Goal: Task Accomplishment & Management: Manage account settings

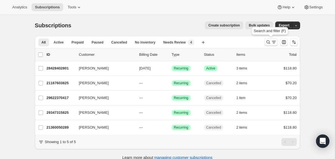
click at [266, 42] on icon "Search and filter results" at bounding box center [269, 42] width 6 height 6
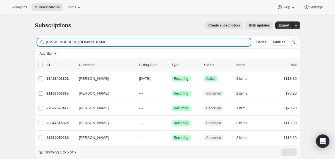
click at [199, 41] on input "katiemblake@gmail.com" at bounding box center [148, 42] width 205 height 8
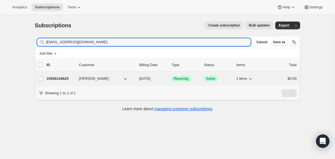
type input "lararose25@gmail.com"
click at [139, 82] on div "10558144625 Lara Rosenbaum 09/22/2025 Success Recurring Success Active 2 items …" at bounding box center [172, 79] width 250 height 8
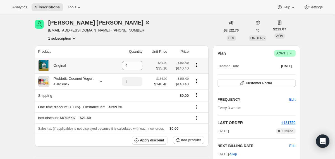
scroll to position [24, 0]
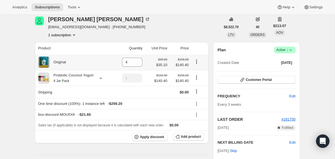
click at [196, 63] on icon "Product actions" at bounding box center [197, 62] width 6 height 6
click at [193, 74] on span "Remove" at bounding box center [192, 72] width 13 height 4
type input "0"
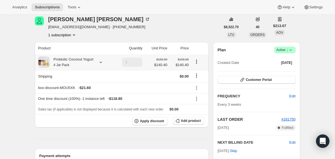
click at [87, 65] on div "Probiotic Coconut Yogurt 4 Jar Pack" at bounding box center [71, 62] width 44 height 11
click at [75, 99] on button "Edit box" at bounding box center [73, 97] width 30 height 8
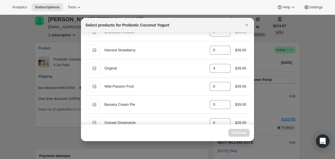
scroll to position [34, 0]
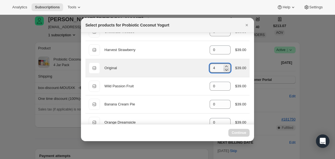
click at [227, 70] on icon ":r4qd:" at bounding box center [227, 70] width 6 height 6
click at [226, 70] on icon ":r4qd:" at bounding box center [227, 70] width 3 height 2
click at [226, 69] on icon ":r4qd:" at bounding box center [227, 70] width 6 height 6
type input "4"
select select "gid://shopify/ProductVariant/40210939641969"
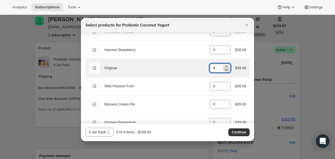
click at [225, 70] on icon ":r4qd:" at bounding box center [227, 70] width 6 height 6
type input "2"
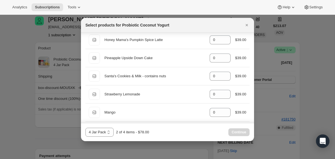
scroll to position [399, 0]
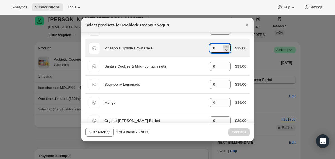
click at [226, 46] on icon ":r4qd:" at bounding box center [227, 46] width 3 height 1
type input "2"
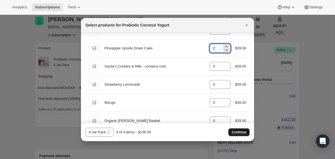
click at [234, 132] on span "Continue" at bounding box center [239, 132] width 15 height 4
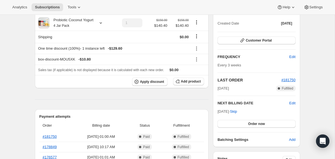
scroll to position [88, 0]
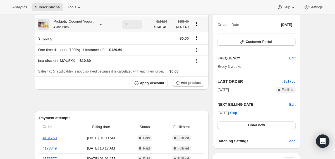
click at [79, 25] on div "Probiotic Coconut Yogurt 4 Jar Pack" at bounding box center [71, 24] width 44 height 11
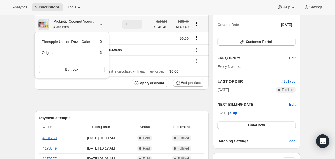
click at [79, 25] on div "Probiotic Coconut Yogurt 4 Jar Pack" at bounding box center [71, 24] width 44 height 11
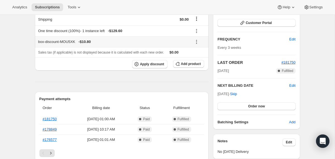
scroll to position [107, 0]
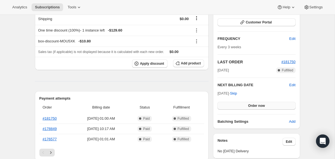
click at [231, 103] on button "Order now" at bounding box center [257, 106] width 78 height 8
click at [231, 103] on button "Click to confirm" at bounding box center [257, 106] width 78 height 8
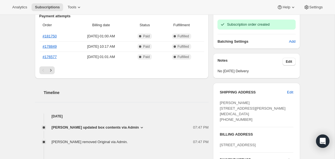
scroll to position [190, 0]
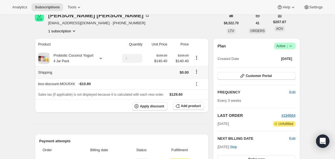
scroll to position [27, 0]
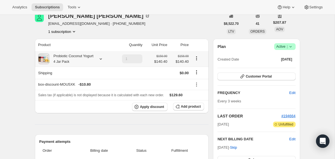
click at [87, 57] on div "Probiotic Coconut Yogurt 4 Jar Pack" at bounding box center [71, 58] width 44 height 11
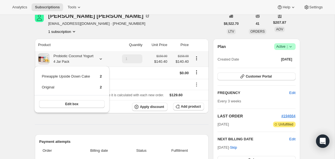
click at [87, 57] on div "Probiotic Coconut Yogurt 4 Jar Pack" at bounding box center [71, 58] width 44 height 11
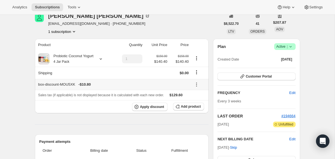
click at [196, 85] on icon at bounding box center [197, 85] width 6 height 6
click at [195, 102] on button "Remove" at bounding box center [199, 104] width 17 height 9
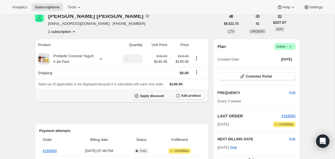
click at [145, 94] on span "Apply discount" at bounding box center [152, 96] width 24 height 4
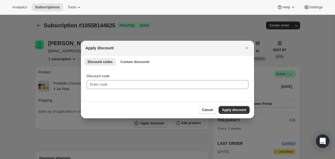
scroll to position [0, 0]
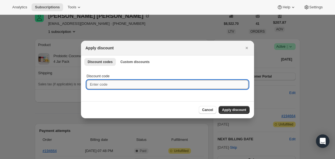
click at [108, 85] on input "Discount code" at bounding box center [168, 84] width 162 height 9
type input "box-discount-MOU5XK"
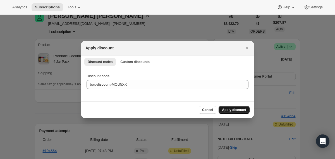
click at [225, 111] on span "Apply discount" at bounding box center [234, 110] width 24 height 4
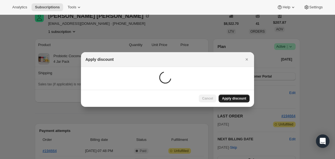
scroll to position [27, 0]
